Goal: Entertainment & Leisure: Consume media (video, audio)

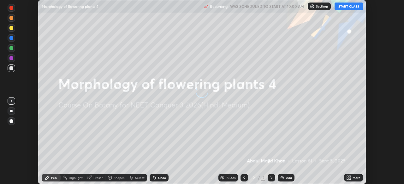
scroll to position [184, 403]
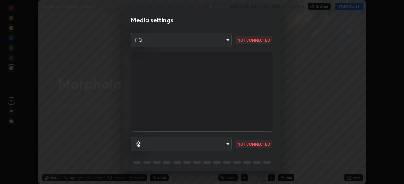
type input "fc38be1871f717ddc8e1b512eadbf63495b763d4820be899b5c927fedf8d93a0"
type input "communications"
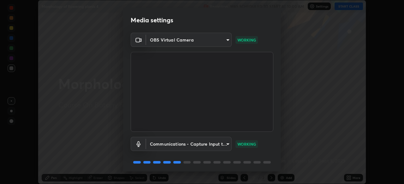
scroll to position [22, 0]
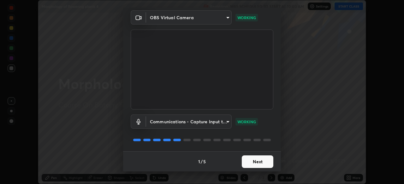
click at [257, 167] on button "Next" at bounding box center [258, 162] width 32 height 13
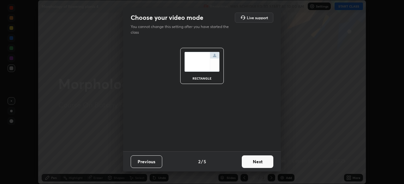
click at [258, 165] on button "Next" at bounding box center [258, 162] width 32 height 13
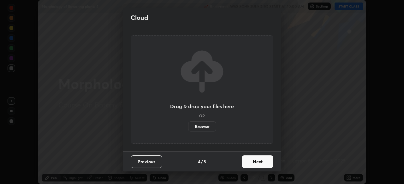
click at [259, 165] on button "Next" at bounding box center [258, 162] width 32 height 13
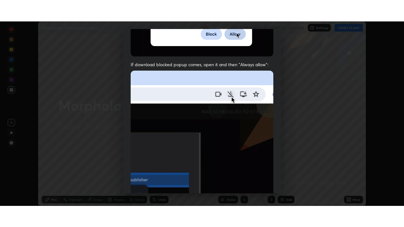
scroll to position [151, 0]
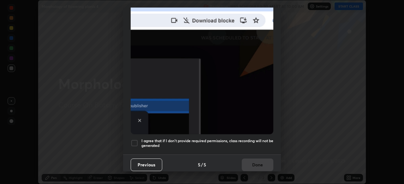
click at [249, 139] on h5 "I agree that if I don't provide required permissions, class recording will not …" at bounding box center [207, 144] width 132 height 10
click at [258, 165] on button "Done" at bounding box center [258, 165] width 32 height 13
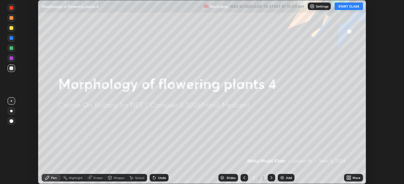
click at [352, 7] on button "START CLASS" at bounding box center [348, 7] width 28 height 8
click at [348, 179] on icon at bounding box center [348, 179] width 2 height 2
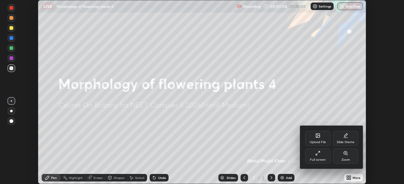
click at [322, 156] on div "Full screen" at bounding box center [317, 156] width 25 height 15
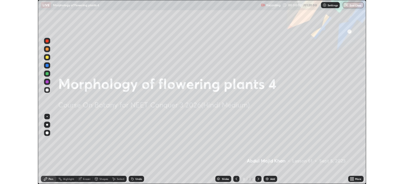
scroll to position [227, 404]
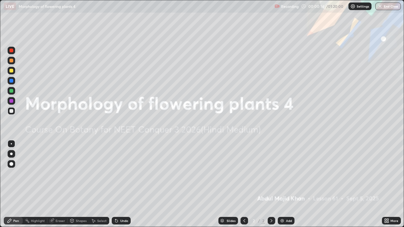
click at [12, 70] on div at bounding box center [11, 71] width 4 height 4
click at [284, 184] on div "Add" at bounding box center [285, 221] width 17 height 8
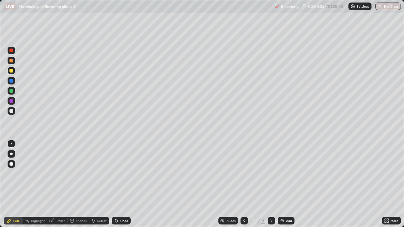
click at [11, 153] on div at bounding box center [11, 154] width 3 height 3
click at [387, 184] on icon at bounding box center [388, 222] width 2 height 2
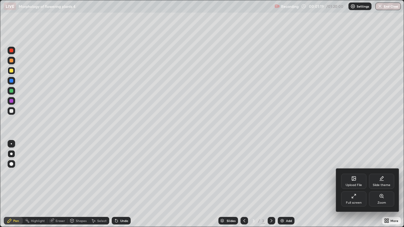
click at [356, 184] on div "Full screen" at bounding box center [353, 198] width 25 height 15
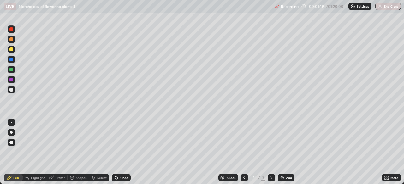
scroll to position [31348, 31129]
